Goal: Navigation & Orientation: Find specific page/section

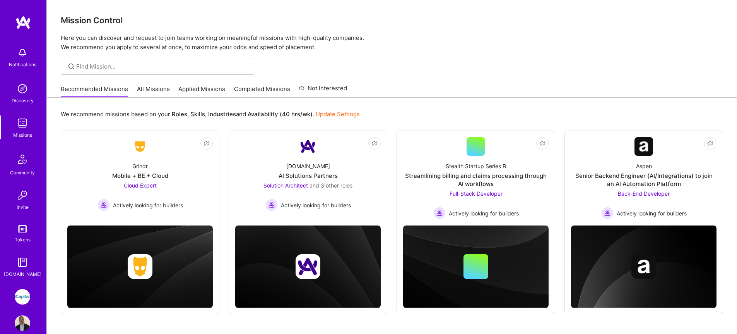
click at [151, 88] on link "All Missions" at bounding box center [153, 91] width 33 height 13
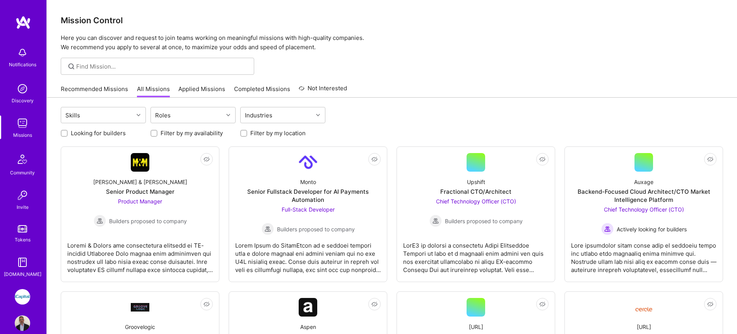
click at [13, 132] on div "Missions" at bounding box center [22, 135] width 19 height 8
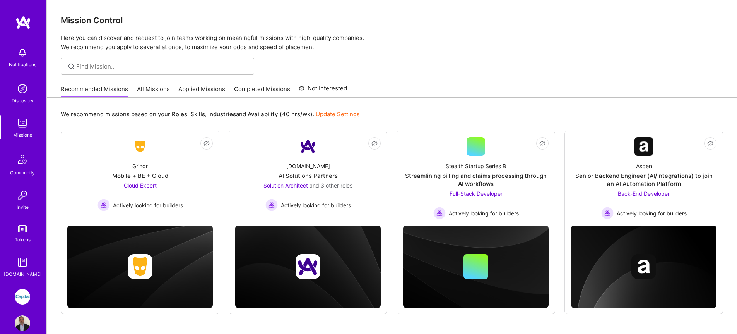
click at [206, 89] on link "Applied Missions" at bounding box center [201, 91] width 47 height 13
